Goal: Task Accomplishment & Management: Complete application form

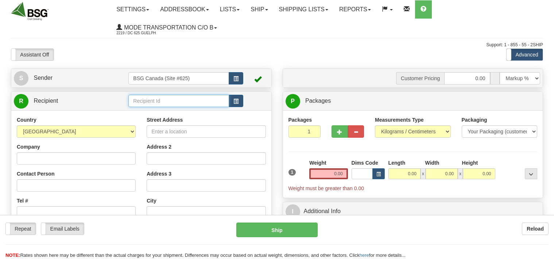
click at [154, 101] on input "text" at bounding box center [178, 101] width 100 height 12
type input "t"
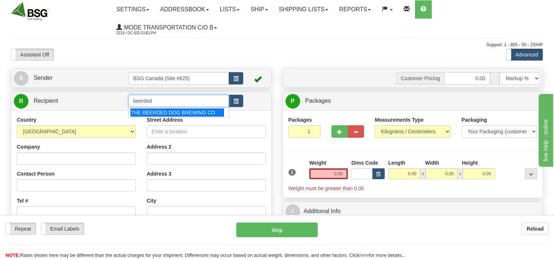
click at [184, 114] on div "THE BEERDED DOG BREWING CO" at bounding box center [177, 113] width 93 height 8
type input "THE BEERDED DOG BREWING CO"
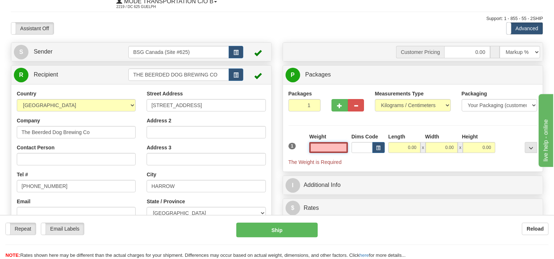
scroll to position [38, 0]
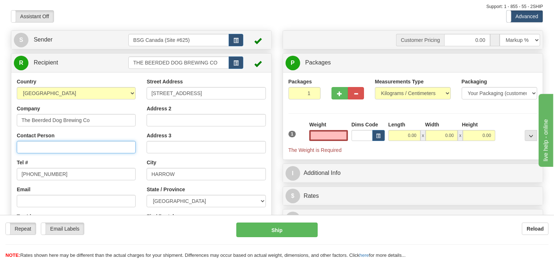
type input "0.00"
click at [59, 147] on input "Contact Person" at bounding box center [76, 147] width 119 height 12
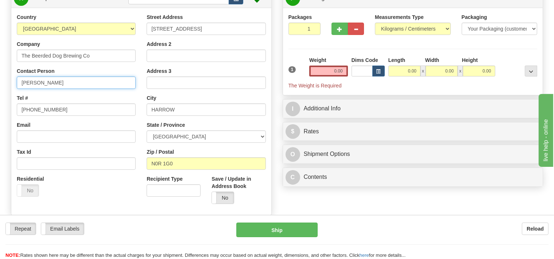
scroll to position [115, 0]
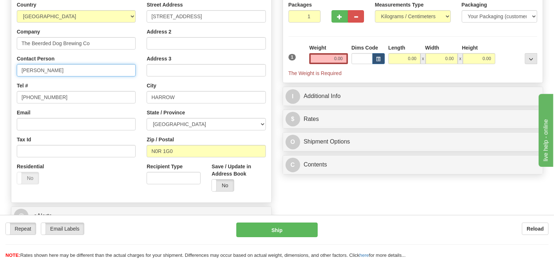
type input "[PERSON_NAME]"
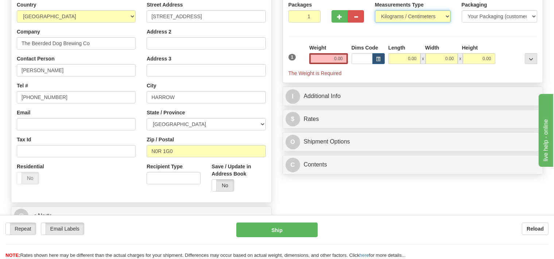
click at [375, 10] on select "Pounds / Inches Kilograms / Centimeters" at bounding box center [413, 16] width 76 height 12
select select "0"
click option "Pounds / Inches" at bounding box center [0, 0] width 0 height 0
click at [328, 57] on input "0.00" at bounding box center [328, 58] width 38 height 11
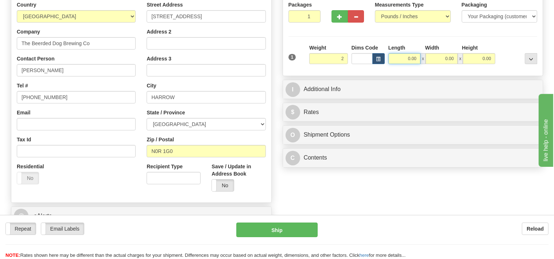
type input "2.00"
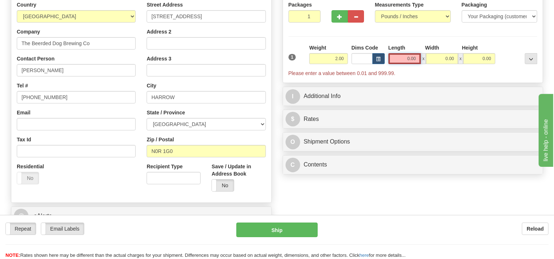
click at [397, 61] on input "0.00" at bounding box center [404, 58] width 33 height 11
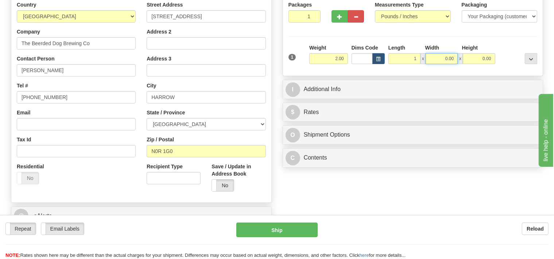
type input "1.00"
click at [433, 59] on input "0.00" at bounding box center [442, 58] width 32 height 11
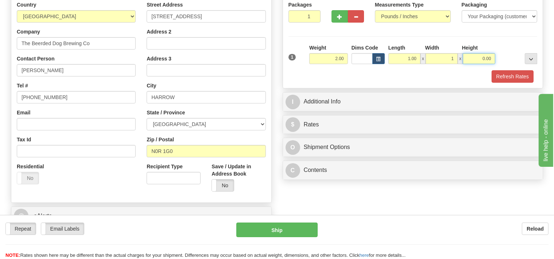
type input "1.00"
click at [469, 57] on input "0.00" at bounding box center [479, 58] width 32 height 11
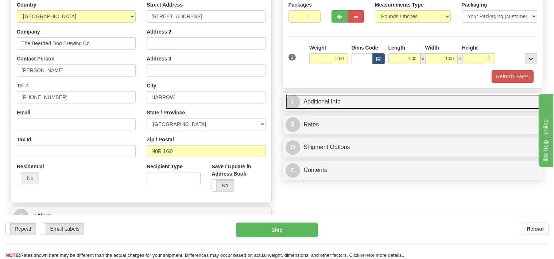
type input "1.00"
click at [364, 97] on link "I Additional Info" at bounding box center [413, 101] width 255 height 15
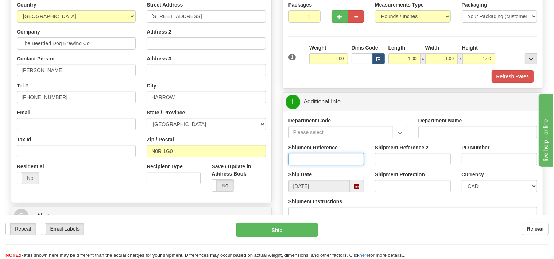
click at [306, 155] on input "Shipment Reference" at bounding box center [326, 159] width 76 height 12
type input "SO170-149524"
click at [515, 74] on button "Refresh Rates" at bounding box center [513, 76] width 42 height 12
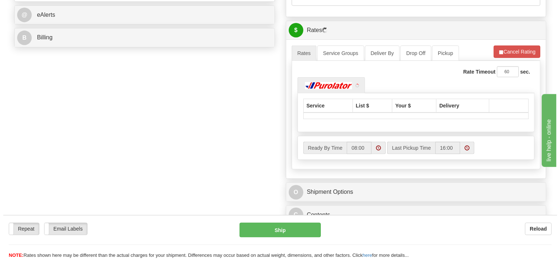
scroll to position [269, 0]
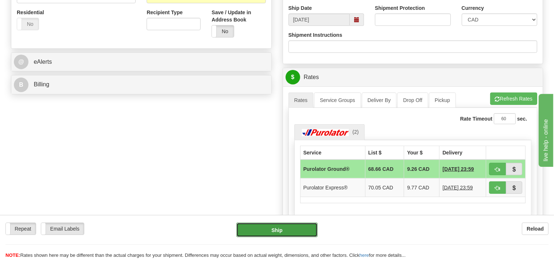
click at [286, 231] on button "Ship" at bounding box center [276, 230] width 81 height 15
type input "260"
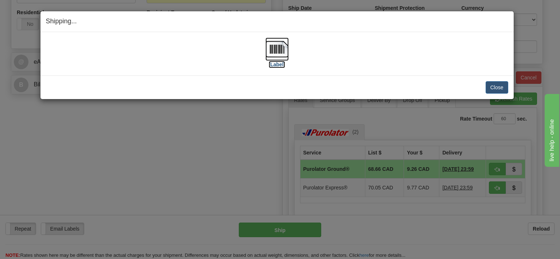
click at [278, 52] on img at bounding box center [276, 49] width 23 height 23
click at [490, 85] on button "Close" at bounding box center [497, 87] width 23 height 12
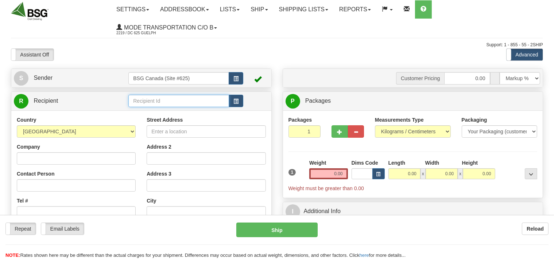
drag, startPoint x: 0, startPoint y: 0, endPoint x: 150, endPoint y: 101, distance: 180.9
click at [152, 99] on input "text" at bounding box center [178, 101] width 100 height 12
click at [139, 98] on input "text" at bounding box center [178, 101] width 100 height 12
type input "o"
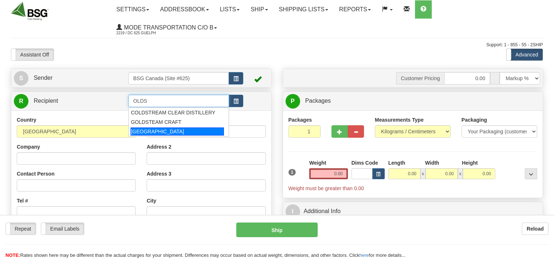
click at [154, 133] on div "OLDS COLLEGE" at bounding box center [177, 132] width 93 height 8
type input "OLDS COLLEGE"
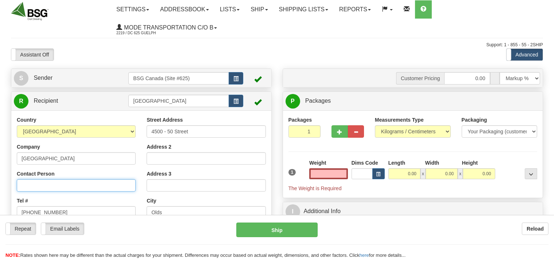
type input "0.00"
click at [72, 182] on input "Contact Person" at bounding box center [76, 185] width 119 height 12
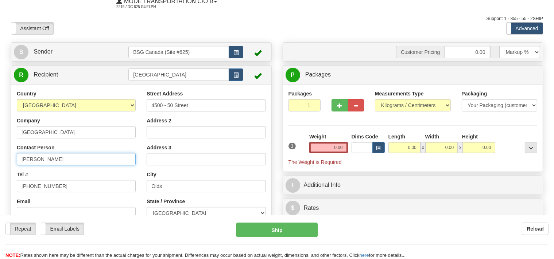
scroll to position [38, 0]
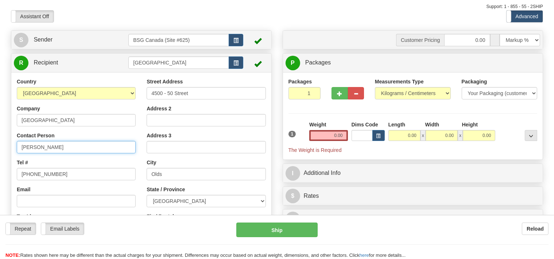
type input "Cole"
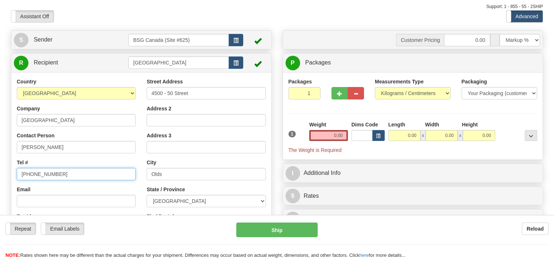
drag, startPoint x: 56, startPoint y: 173, endPoint x: 5, endPoint y: 173, distance: 51.1
click at [17, 173] on input "555-555-5555" at bounding box center [76, 174] width 119 height 12
type input "403 556 4726"
click at [375, 87] on select "Pounds / Inches Kilograms / Centimeters" at bounding box center [413, 93] width 76 height 12
select select "0"
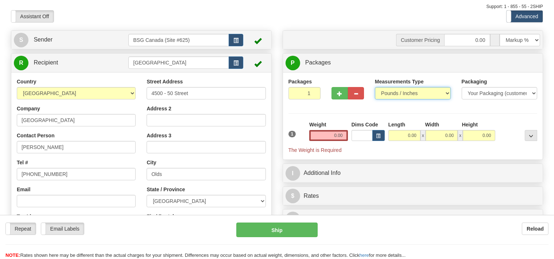
click option "Pounds / Inches" at bounding box center [0, 0] width 0 height 0
click at [334, 137] on input "0.00" at bounding box center [328, 135] width 38 height 11
click at [332, 137] on input "text" at bounding box center [328, 135] width 38 height 11
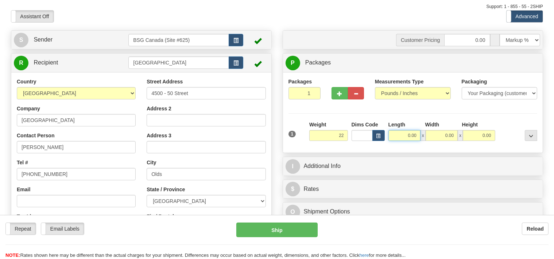
type input "22.00"
click at [402, 134] on input "0.00" at bounding box center [404, 135] width 32 height 11
type input "16.00"
click at [439, 132] on input "0.00" at bounding box center [442, 135] width 32 height 11
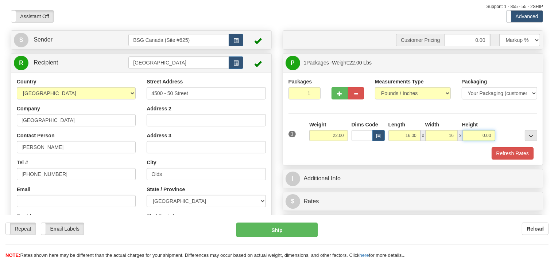
type input "16.00"
click at [472, 133] on input "0.00" at bounding box center [479, 135] width 32 height 11
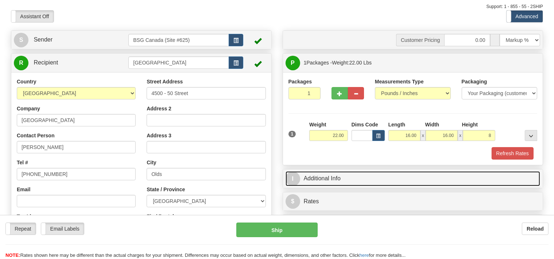
type input "8.00"
click at [323, 180] on link "I Additional Info" at bounding box center [413, 178] width 255 height 15
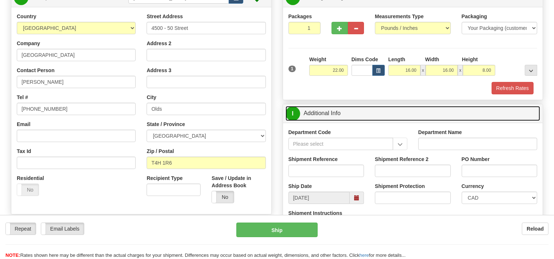
scroll to position [115, 0]
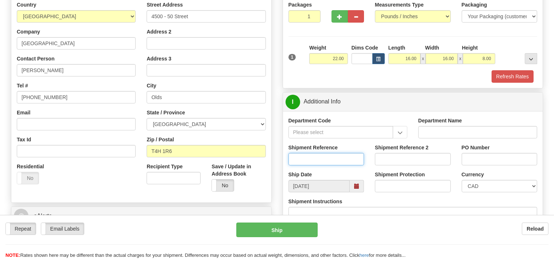
click at [310, 157] on input "Shipment Reference" at bounding box center [326, 159] width 76 height 12
type input "SO170-149518"
click at [515, 78] on button "Refresh Rates" at bounding box center [513, 76] width 42 height 12
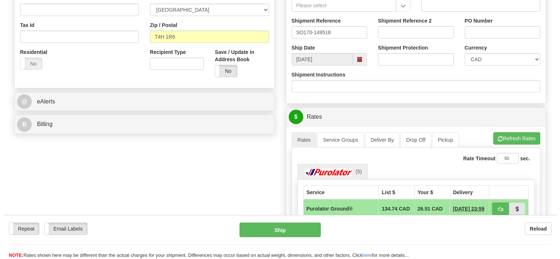
scroll to position [231, 0]
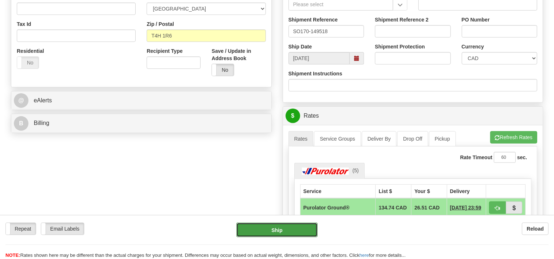
click at [301, 232] on button "Ship" at bounding box center [276, 230] width 81 height 15
type input "260"
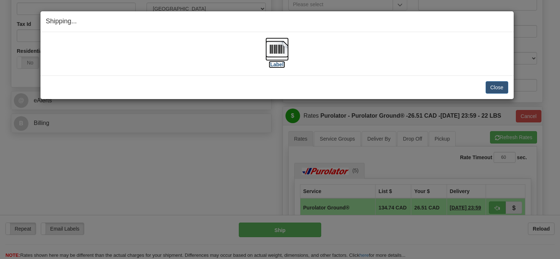
click at [275, 46] on img at bounding box center [276, 49] width 23 height 23
click at [497, 87] on button "Close" at bounding box center [497, 87] width 23 height 12
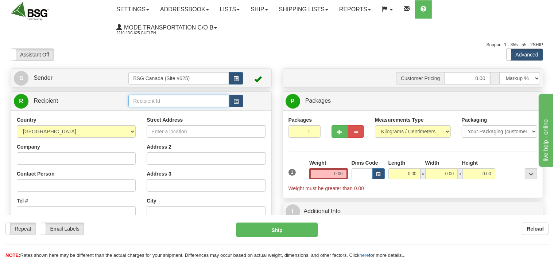
click at [144, 98] on input "text" at bounding box center [178, 101] width 100 height 12
click at [152, 104] on input "text" at bounding box center [178, 101] width 100 height 12
click at [155, 111] on div "MICROBRASSERIE 5E BARON" at bounding box center [177, 113] width 93 height 8
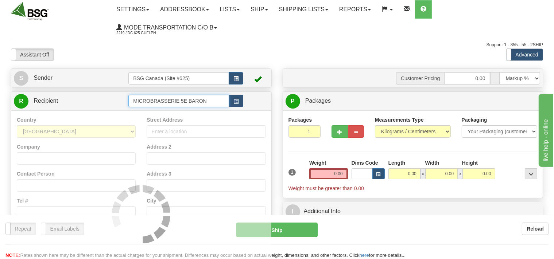
type input "MICROBRASSERIE 5E BARON"
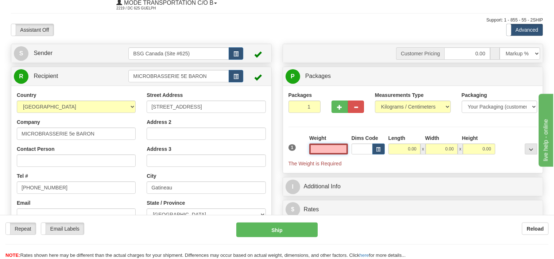
scroll to position [38, 0]
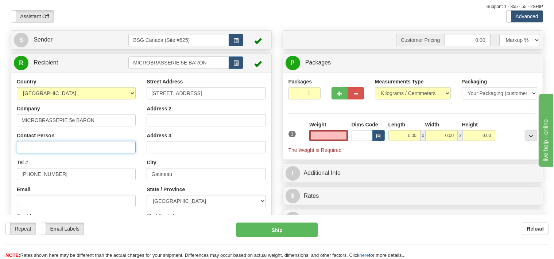
type input "0.00"
click at [67, 148] on input "Contact Person" at bounding box center [76, 147] width 119 height 12
type input "e"
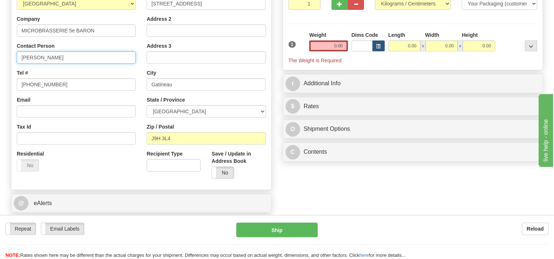
scroll to position [115, 0]
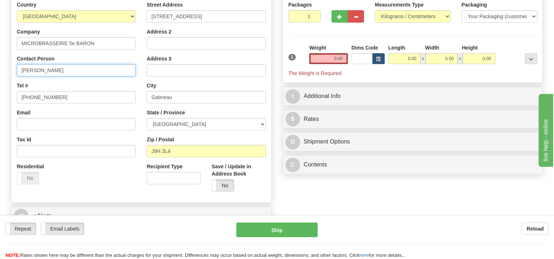
type input "Etienne"
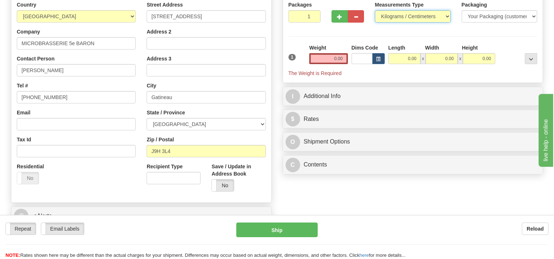
click at [375, 10] on select "Pounds / Inches Kilograms / Centimeters" at bounding box center [413, 16] width 76 height 12
select select "0"
click option "Pounds / Inches" at bounding box center [0, 0] width 0 height 0
click at [329, 59] on input "0.00" at bounding box center [328, 58] width 38 height 11
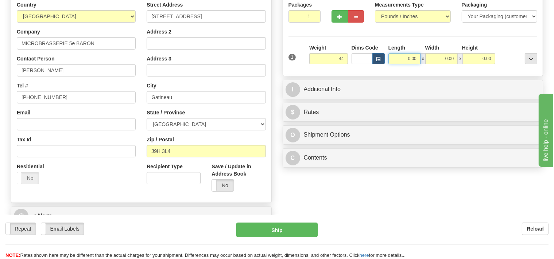
type input "44.00"
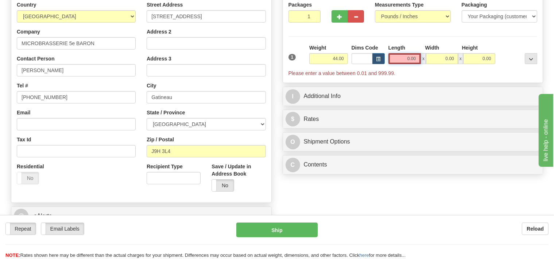
click at [401, 56] on input "0.00" at bounding box center [404, 58] width 33 height 11
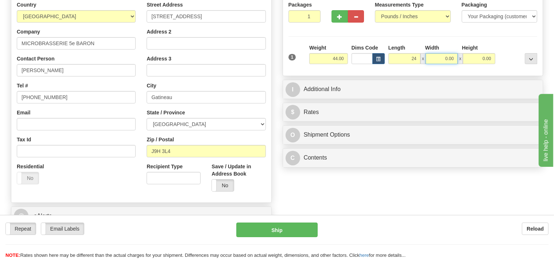
type input "24.00"
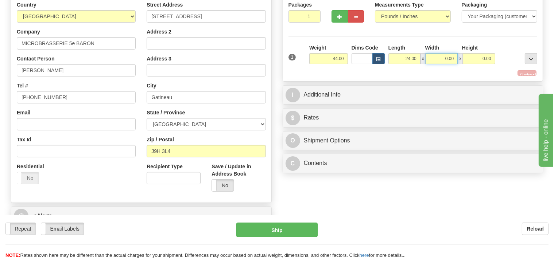
click at [438, 58] on input "0.00" at bounding box center [442, 58] width 32 height 11
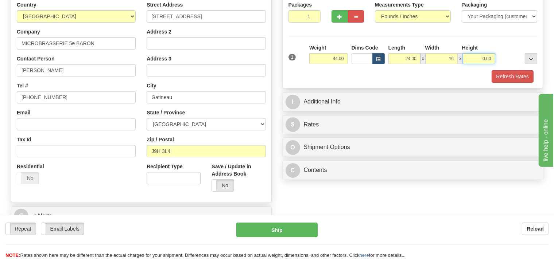
type input "16.00"
click at [474, 58] on input "0.00" at bounding box center [479, 58] width 32 height 11
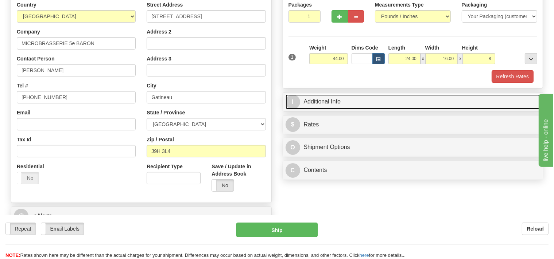
type input "8.00"
click at [351, 101] on link "I Additional Info" at bounding box center [413, 101] width 255 height 15
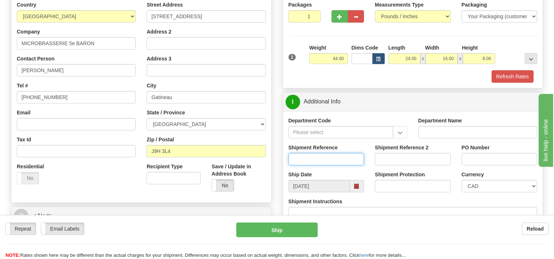
click at [299, 155] on input "Shipment Reference" at bounding box center [326, 159] width 76 height 12
type input "SO170-149473"
click at [494, 74] on button "Refresh Rates" at bounding box center [513, 76] width 42 height 12
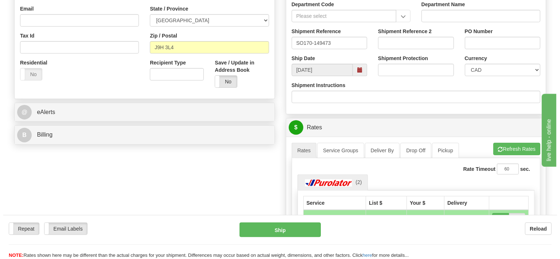
scroll to position [231, 0]
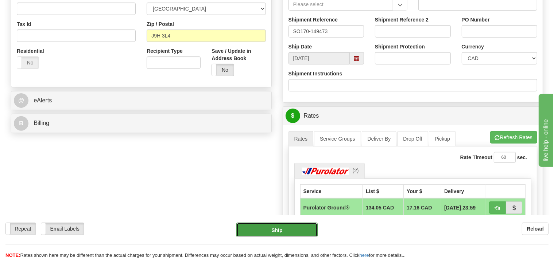
click at [276, 231] on button "Ship" at bounding box center [276, 230] width 81 height 15
type input "260"
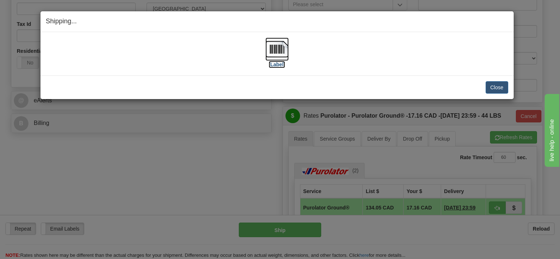
click at [275, 50] on img at bounding box center [276, 49] width 23 height 23
